Goal: Contribute content: Contribute content

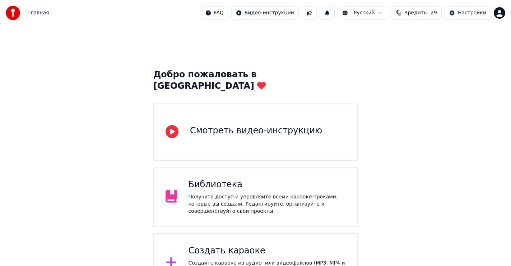
click at [220, 179] on div "Библиотека" at bounding box center [266, 184] width 157 height 11
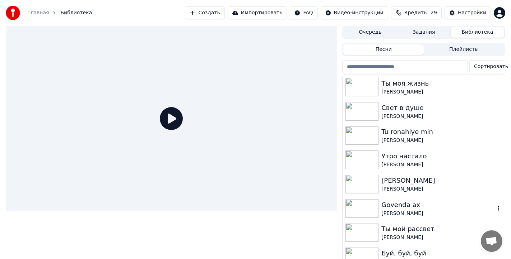
click at [390, 205] on div "Govenda ax" at bounding box center [437, 205] width 113 height 10
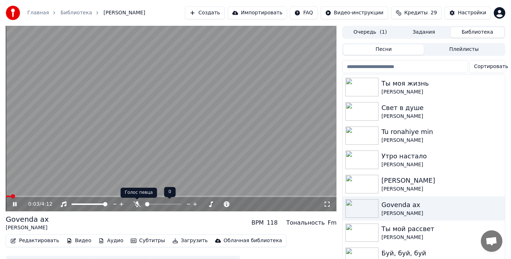
click at [137, 203] on icon at bounding box center [136, 205] width 7 height 6
click at [12, 205] on icon at bounding box center [19, 205] width 17 height 6
click at [34, 240] on button "Редактировать" at bounding box center [35, 241] width 55 height 10
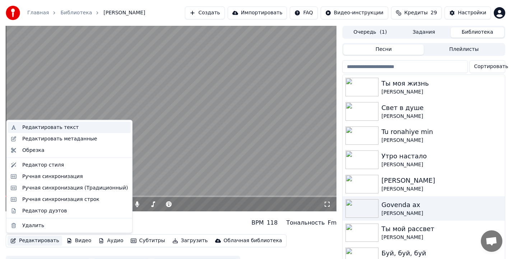
click at [65, 129] on div "Редактировать текст" at bounding box center [50, 127] width 56 height 7
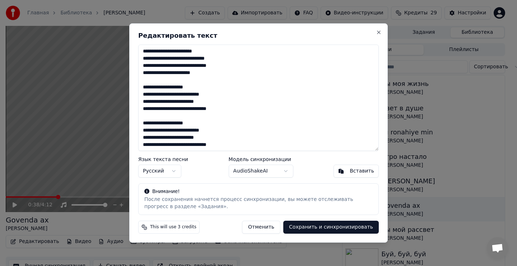
click at [154, 66] on textarea at bounding box center [258, 97] width 240 height 106
type textarea "**********"
click at [333, 227] on button "Сохранить и синхронизировать" at bounding box center [330, 226] width 95 height 13
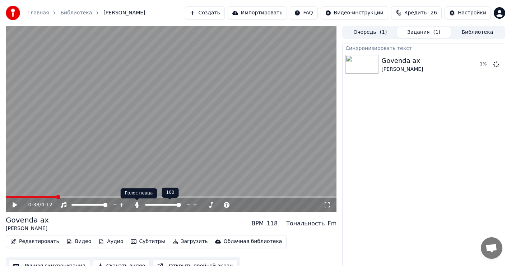
click at [136, 203] on icon at bounding box center [137, 205] width 4 height 6
click at [17, 199] on span at bounding box center [19, 197] width 4 height 4
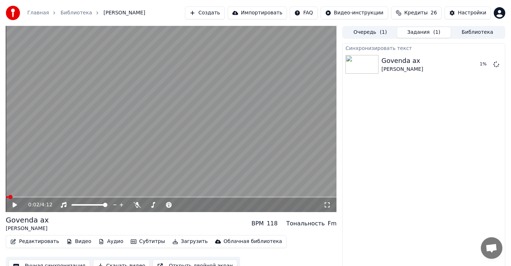
click at [14, 204] on icon at bounding box center [15, 204] width 4 height 5
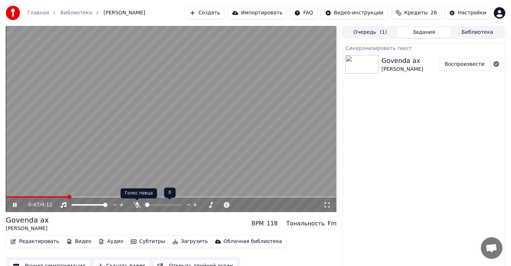
click at [137, 204] on icon at bounding box center [136, 205] width 7 height 6
click at [131, 196] on span at bounding box center [171, 196] width 331 height 1
click at [13, 204] on icon at bounding box center [15, 204] width 4 height 4
click at [14, 202] on div "2:13 / 4:12" at bounding box center [171, 204] width 325 height 7
click at [14, 202] on icon at bounding box center [19, 205] width 17 height 6
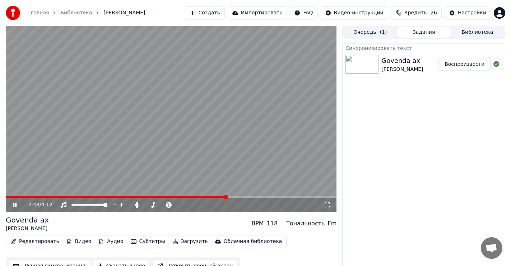
click at [13, 204] on icon at bounding box center [15, 204] width 4 height 4
click at [211, 197] on span at bounding box center [116, 196] width 221 height 1
click at [11, 202] on div "2:37 / 4:12" at bounding box center [171, 204] width 325 height 7
click at [15, 205] on icon at bounding box center [15, 204] width 4 height 5
click at [15, 204] on icon at bounding box center [15, 204] width 4 height 4
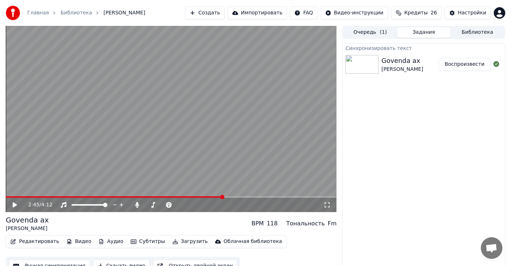
click at [15, 204] on icon at bounding box center [15, 204] width 4 height 5
click at [15, 204] on icon at bounding box center [15, 204] width 4 height 4
click at [15, 204] on icon at bounding box center [15, 204] width 4 height 5
click at [15, 204] on icon at bounding box center [15, 204] width 4 height 4
click at [15, 204] on icon at bounding box center [15, 204] width 4 height 5
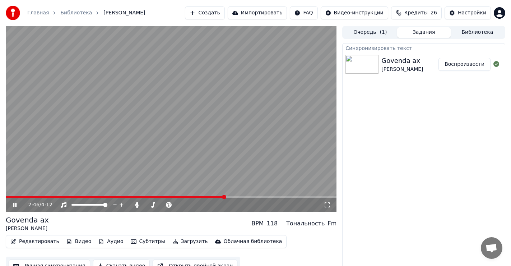
click at [15, 204] on icon at bounding box center [15, 204] width 4 height 4
click at [17, 203] on icon at bounding box center [19, 205] width 17 height 6
click at [18, 203] on icon at bounding box center [19, 205] width 17 height 6
click at [213, 196] on span at bounding box center [109, 196] width 207 height 1
click at [17, 202] on icon at bounding box center [19, 205] width 17 height 6
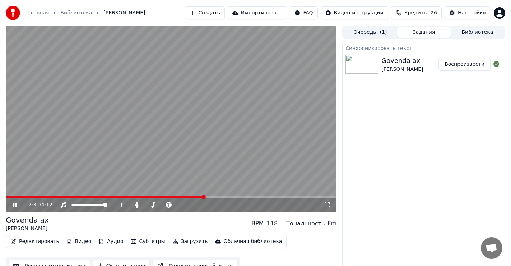
click at [204, 197] on span at bounding box center [105, 196] width 198 height 1
click at [190, 196] on span at bounding box center [121, 196] width 231 height 1
click at [188, 196] on span at bounding box center [97, 196] width 182 height 1
click at [199, 197] on span at bounding box center [120, 196] width 229 height 1
click at [16, 203] on icon at bounding box center [15, 204] width 4 height 4
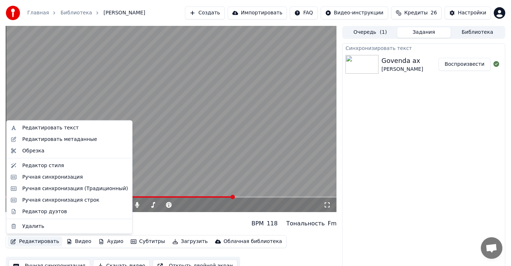
click at [37, 243] on button "Редактировать" at bounding box center [35, 241] width 55 height 10
click at [52, 129] on div "Редактировать текст" at bounding box center [50, 127] width 56 height 7
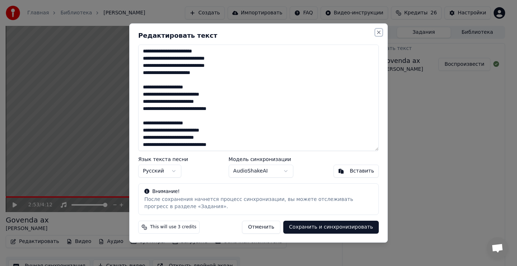
click at [379, 29] on button "Close" at bounding box center [379, 32] width 6 height 6
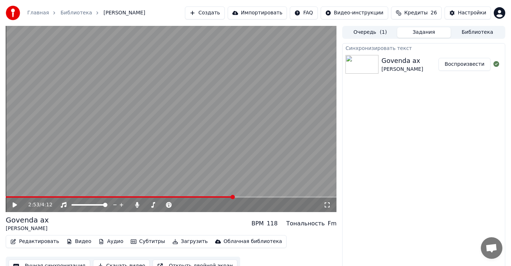
click at [24, 196] on span at bounding box center [120, 196] width 228 height 1
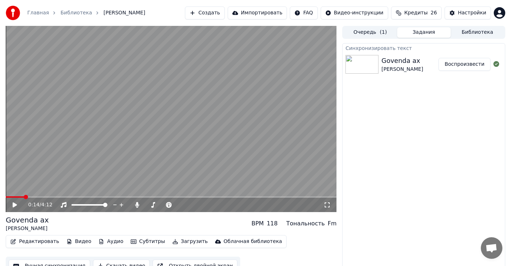
click at [15, 205] on icon at bounding box center [15, 204] width 4 height 5
click at [29, 197] on span at bounding box center [18, 196] width 24 height 1
click at [14, 196] on span at bounding box center [10, 196] width 9 height 1
click at [125, 196] on span at bounding box center [93, 196] width 174 height 1
click at [168, 196] on span at bounding box center [87, 196] width 163 height 1
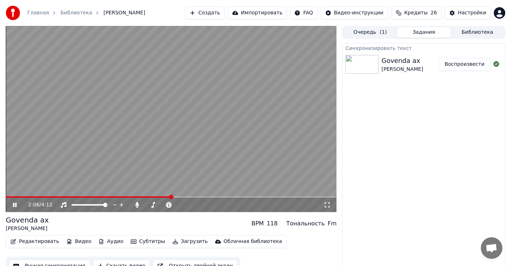
click at [14, 205] on icon at bounding box center [15, 204] width 4 height 4
click at [14, 205] on icon at bounding box center [15, 204] width 4 height 5
click at [14, 205] on icon at bounding box center [15, 204] width 4 height 4
click at [14, 205] on icon at bounding box center [15, 204] width 4 height 5
click at [14, 205] on icon at bounding box center [15, 204] width 4 height 4
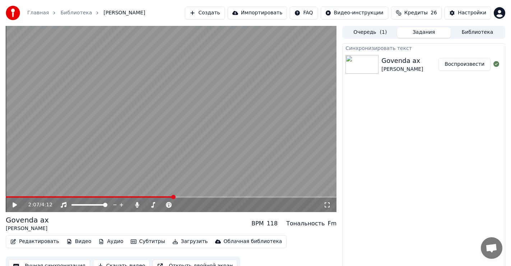
click at [165, 197] on div "2:07 / 4:12" at bounding box center [171, 204] width 331 height 14
click at [165, 197] on span at bounding box center [90, 196] width 168 height 1
click at [15, 203] on icon at bounding box center [19, 205] width 17 height 6
click at [14, 204] on icon at bounding box center [15, 204] width 4 height 4
click at [14, 203] on icon at bounding box center [15, 204] width 4 height 5
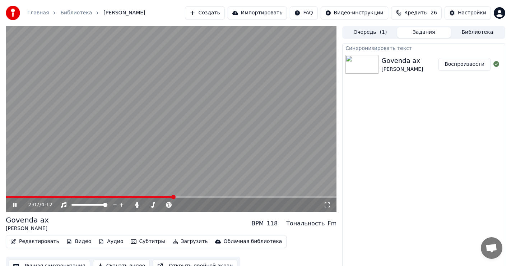
click at [155, 198] on div "2:07 / 4:12" at bounding box center [171, 204] width 331 height 14
click at [164, 197] on span at bounding box center [91, 196] width 171 height 1
click at [13, 203] on icon at bounding box center [19, 205] width 17 height 6
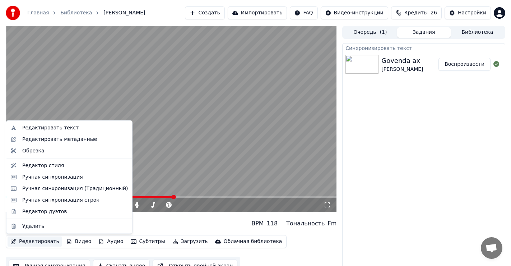
click at [33, 243] on button "Редактировать" at bounding box center [35, 241] width 55 height 10
click at [51, 128] on div "Редактировать текст" at bounding box center [50, 127] width 56 height 7
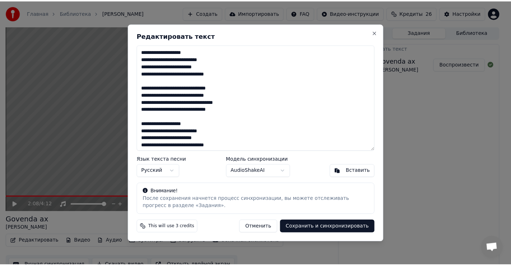
scroll to position [72, 0]
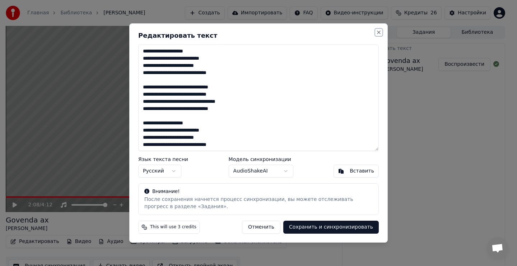
click at [380, 32] on button "Close" at bounding box center [379, 32] width 6 height 6
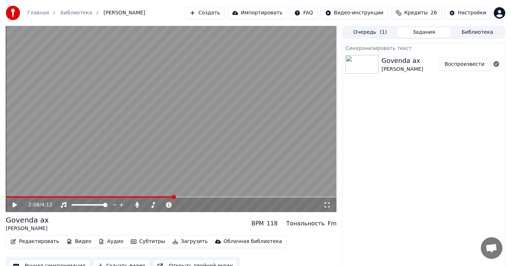
click at [13, 203] on icon at bounding box center [15, 204] width 4 height 5
click at [136, 203] on icon at bounding box center [137, 205] width 4 height 6
click at [10, 195] on span at bounding box center [12, 197] width 4 height 4
click at [16, 204] on icon at bounding box center [15, 204] width 4 height 4
click at [6, 198] on span at bounding box center [8, 197] width 4 height 4
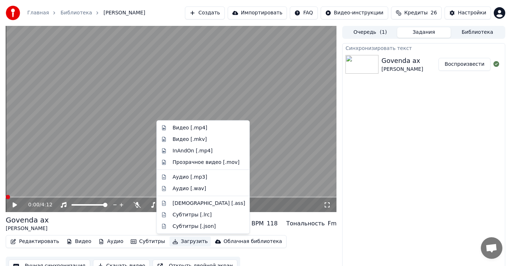
click at [180, 240] on button "Загрузить" at bounding box center [189, 241] width 41 height 10
click at [179, 127] on div "Видео [.mp4]" at bounding box center [190, 127] width 35 height 7
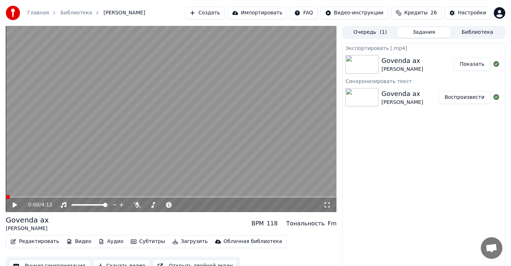
click at [477, 65] on button "Показать" at bounding box center [471, 64] width 37 height 13
